Goal: Task Accomplishment & Management: Manage account settings

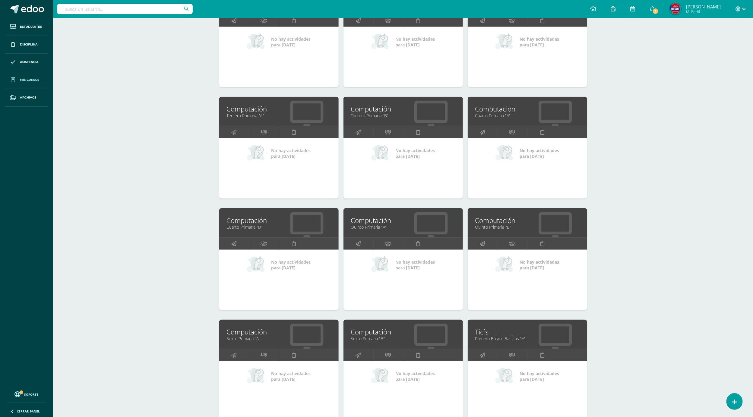
scroll to position [406, 0]
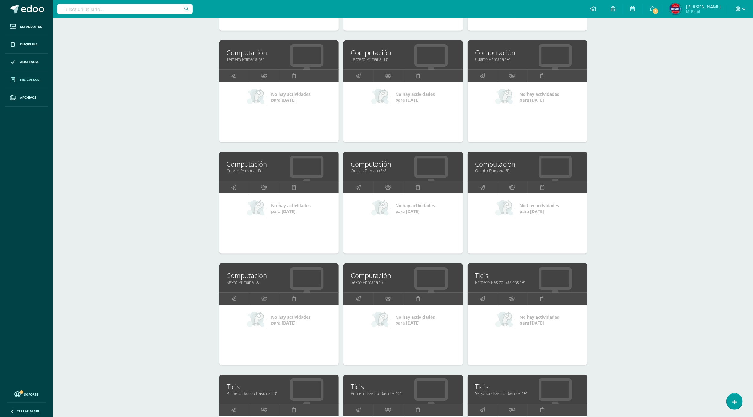
click at [676, 194] on div "Mis cursos Mis Cursos (27) Mis Extracurriculares (0) Supervisados (51) Todos lo…" at bounding box center [402, 181] width 699 height 1138
click at [661, 13] on link "1" at bounding box center [651, 9] width 19 height 18
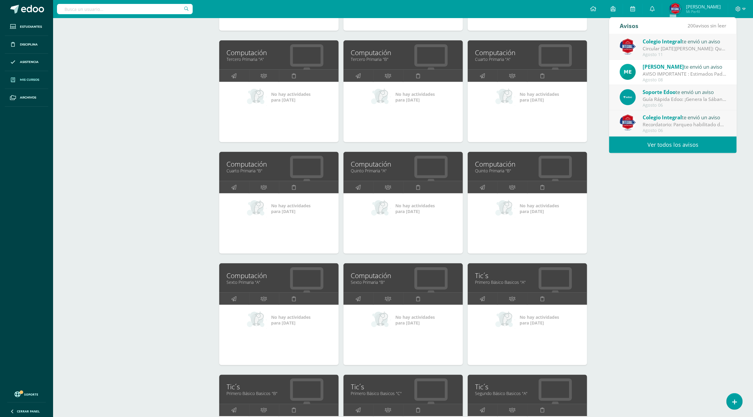
click at [687, 50] on div "Circular [DATE][PERSON_NAME]: Querida comunidad educativa, te trasladamos este …" at bounding box center [684, 48] width 84 height 7
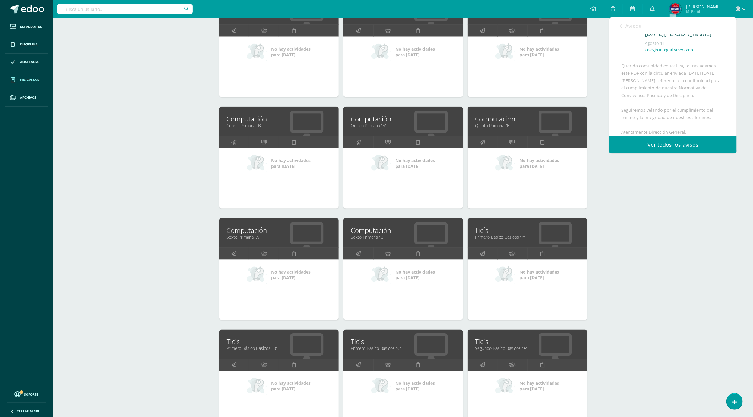
scroll to position [45, 0]
click at [714, 188] on div "Mis cursos Mis Cursos (27) Mis Extracurriculares (0) Supervisados (51) Todos lo…" at bounding box center [402, 136] width 699 height 1138
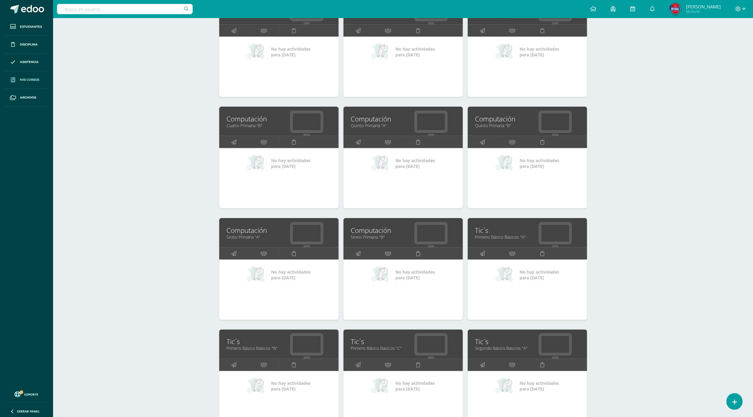
click at [180, 142] on div "Mis cursos Mis Cursos (27) Mis Extracurriculares (0) Supervisados (51) Todos lo…" at bounding box center [402, 136] width 699 height 1138
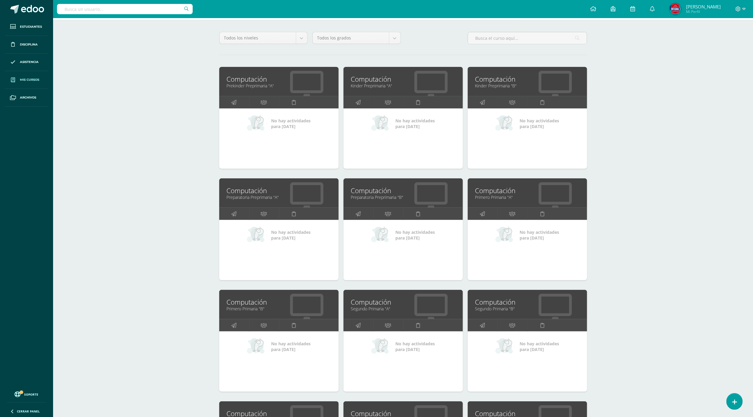
click at [368, 196] on link "Preparatoria Preprimaria "B"" at bounding box center [403, 197] width 104 height 6
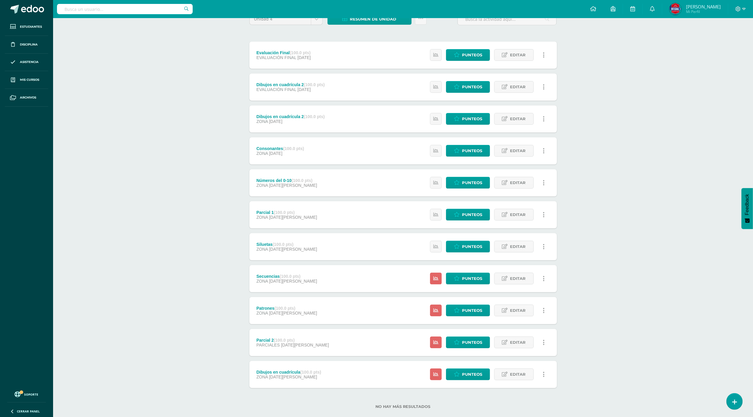
scroll to position [71, 0]
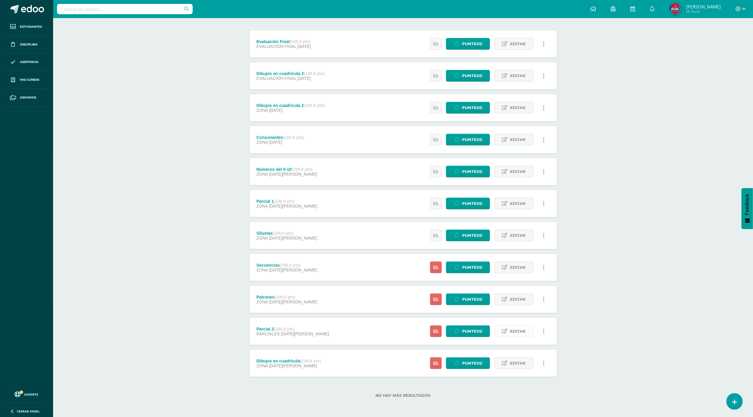
click at [505, 329] on icon at bounding box center [505, 331] width 6 height 5
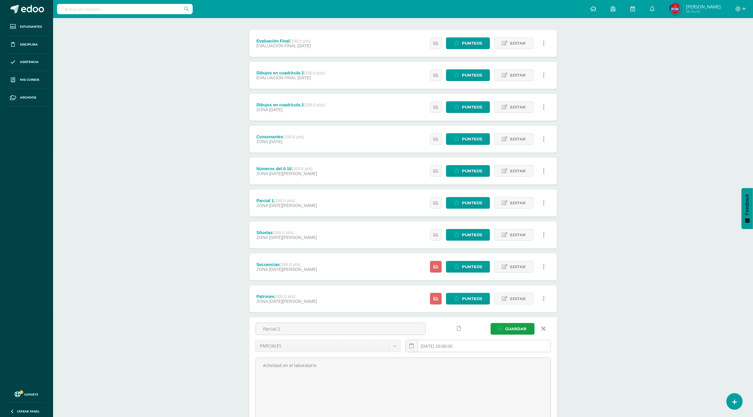
click at [429, 345] on input "[DATE] 20:00:00" at bounding box center [478, 346] width 145 height 12
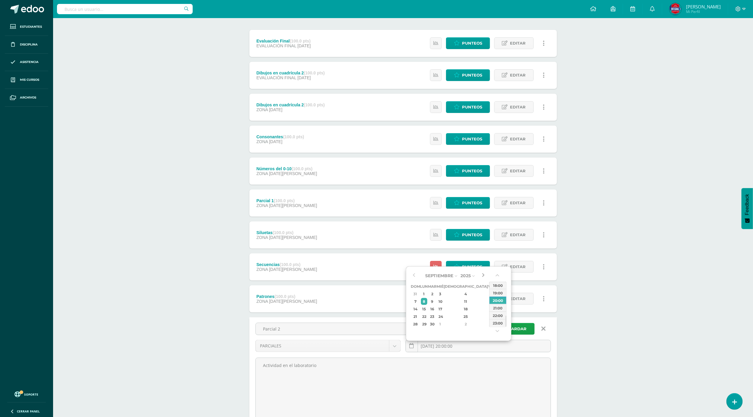
click at [484, 275] on button "button" at bounding box center [483, 275] width 6 height 9
click at [489, 313] on div "26" at bounding box center [491, 316] width 5 height 7
type input "2025-09-26 20:00"
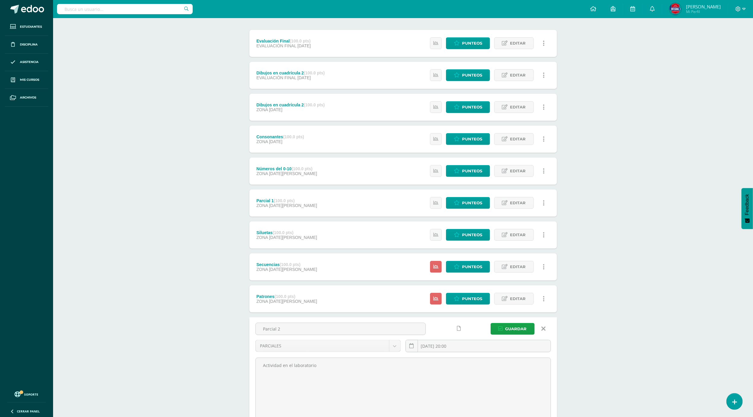
click at [598, 314] on div "Computación Preparatoria Preprimaria "B" Herramientas Detalle de asistencias Ac…" at bounding box center [402, 225] width 699 height 555
click at [504, 322] on div "Parcial 2 PARCIALES ZONA EVALUACIÒN FINAL PARCIALES 2025-09-26 20:00 Guardar Ac…" at bounding box center [402, 373] width 307 height 113
click at [506, 328] on span "Guardar" at bounding box center [515, 328] width 21 height 11
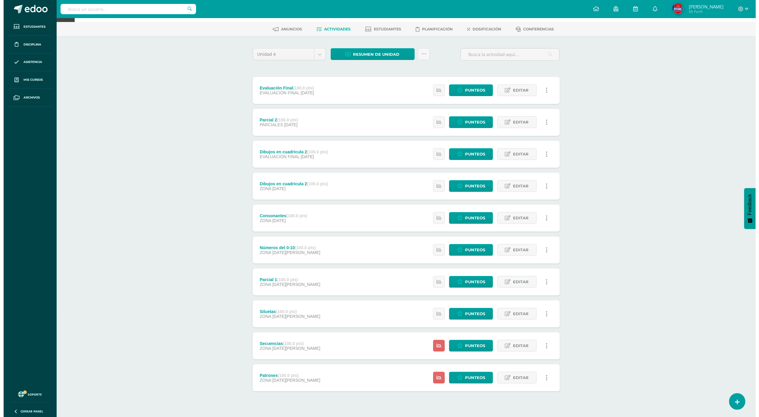
scroll to position [36, 0]
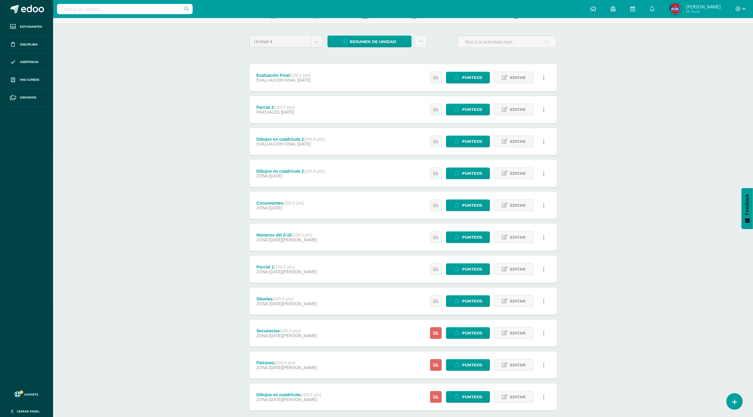
click at [339, 149] on div "Dibujos en cuadrícula 2 (100.0 pts) EVALUACIÒN FINAL 19 de Septiembre Estatus d…" at bounding box center [402, 141] width 307 height 27
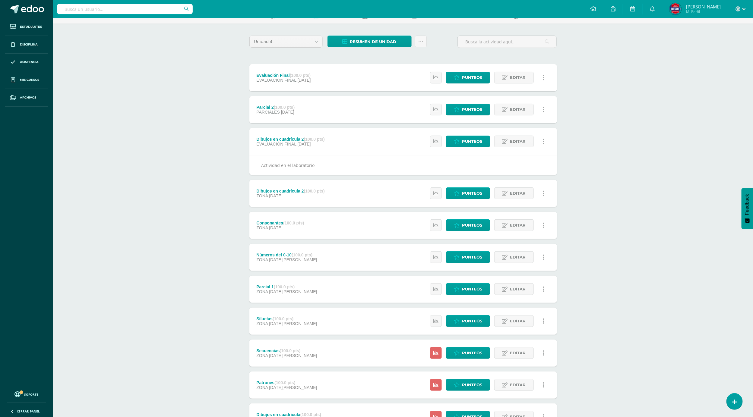
click at [337, 187] on div "Dibujos en cuadrícula 2 (100.0 pts) ZONA 19 de Septiembre Estatus de Actividad:…" at bounding box center [402, 193] width 307 height 27
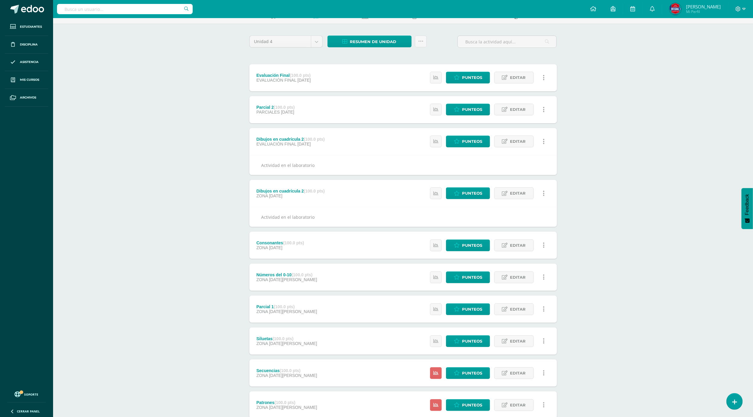
click at [544, 145] on icon at bounding box center [543, 141] width 2 height 7
click at [523, 179] on link "Eliminar" at bounding box center [532, 180] width 62 height 9
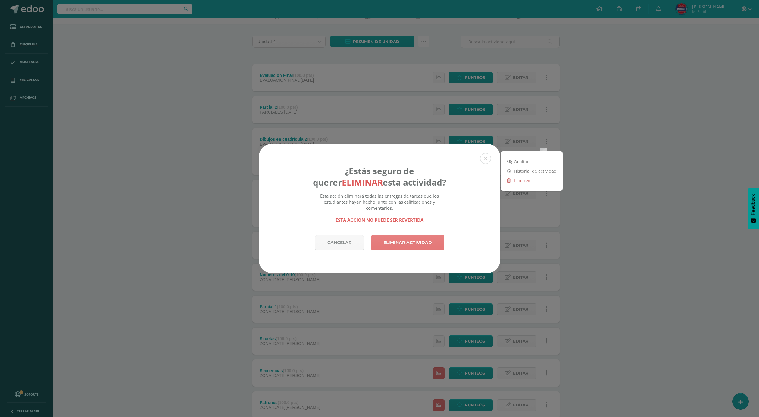
click at [424, 240] on link "Eliminar actividad" at bounding box center [407, 242] width 73 height 15
